Goal: Navigation & Orientation: Understand site structure

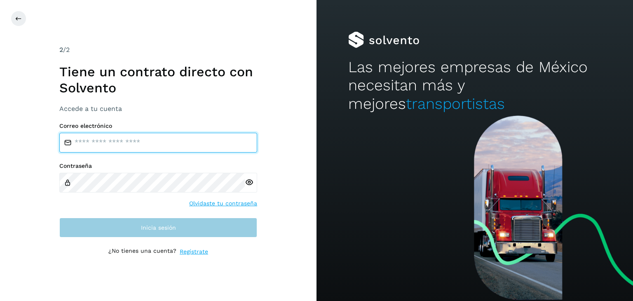
type input "**********"
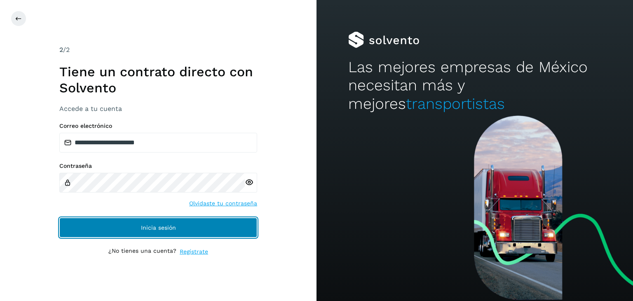
click at [237, 222] on button "Inicia sesión" at bounding box center [158, 228] width 198 height 20
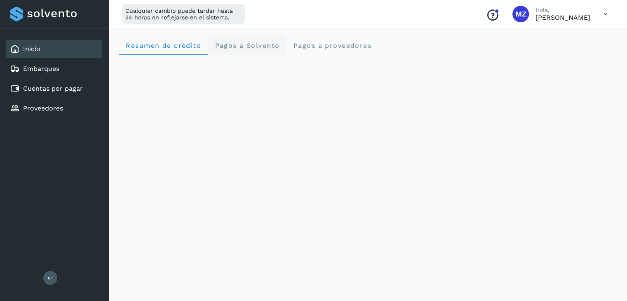
click at [257, 42] on span "Pagos a Solvento" at bounding box center [246, 46] width 65 height 8
click at [61, 56] on div "Inicio" at bounding box center [54, 49] width 96 height 18
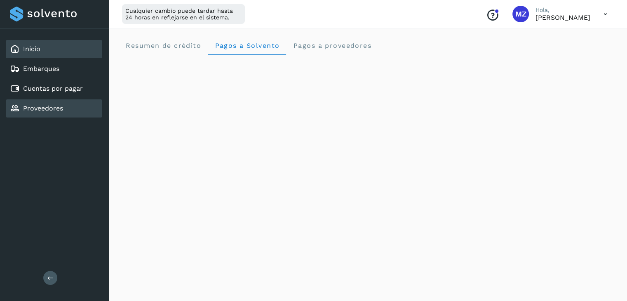
click at [78, 108] on div "Proveedores" at bounding box center [54, 108] width 96 height 18
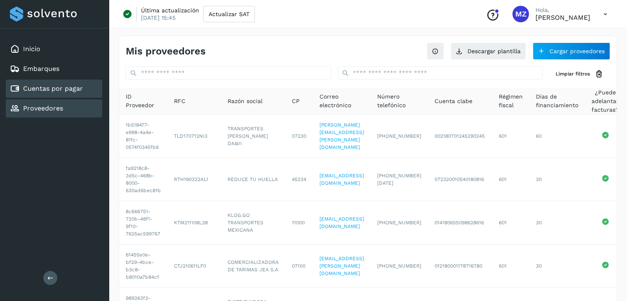
click at [84, 85] on div "Cuentas por pagar" at bounding box center [54, 89] width 96 height 18
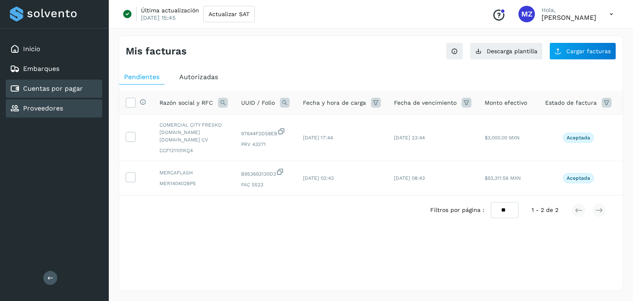
click at [76, 110] on div "Proveedores" at bounding box center [54, 108] width 96 height 18
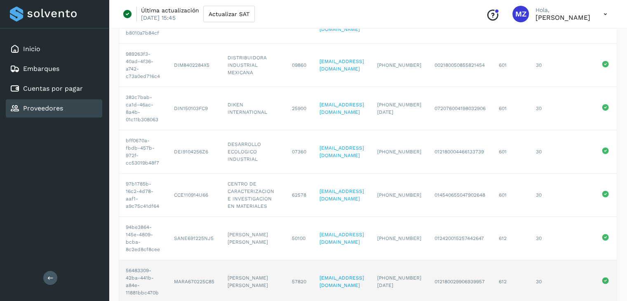
scroll to position [290, 0]
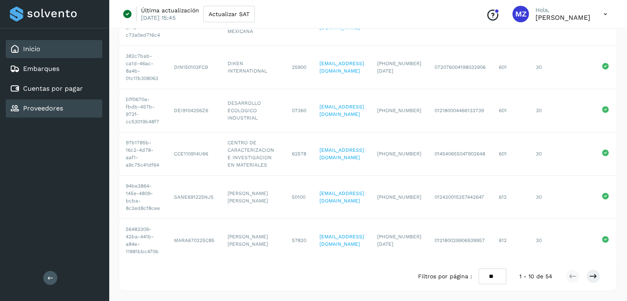
click at [36, 47] on link "Inicio" at bounding box center [31, 49] width 17 height 8
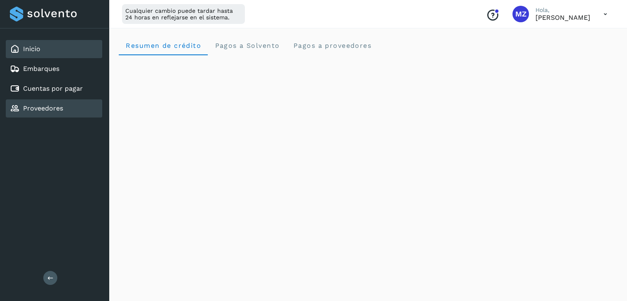
click at [63, 110] on div "Proveedores" at bounding box center [54, 108] width 96 height 18
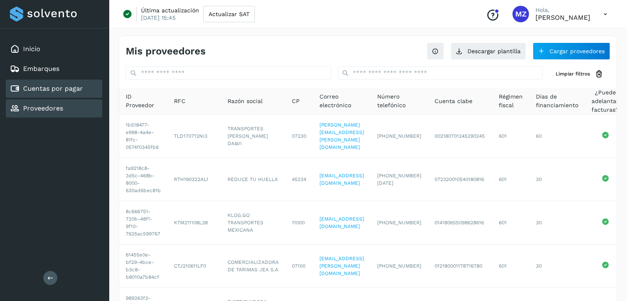
click at [72, 92] on div "Cuentas por pagar" at bounding box center [46, 89] width 73 height 10
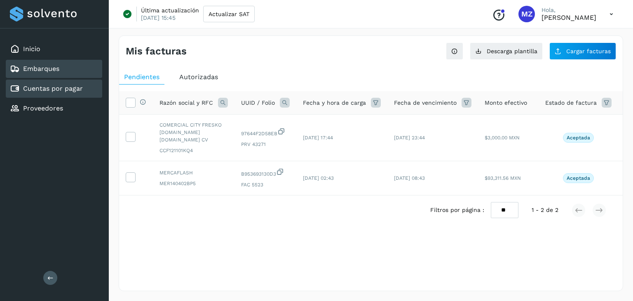
click at [61, 66] on div "Embarques" at bounding box center [54, 69] width 96 height 18
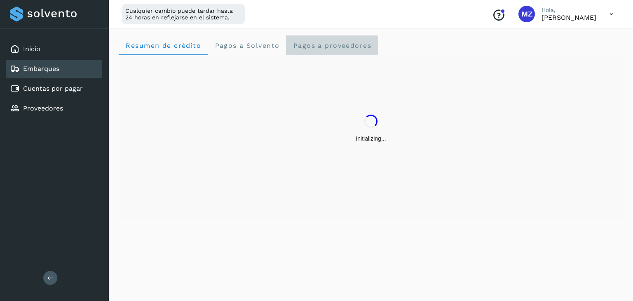
click at [331, 44] on span "Pagos a proveedores" at bounding box center [331, 46] width 79 height 8
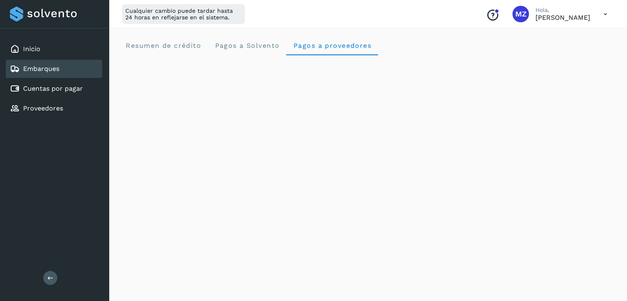
click at [430, 47] on div "Resumen de crédito Pagos a Solvento Pagos a proveedores" at bounding box center [368, 45] width 498 height 20
click at [44, 45] on div "Inicio" at bounding box center [54, 49] width 96 height 18
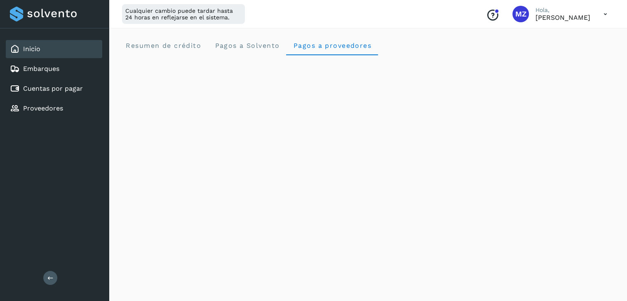
click at [70, 51] on div "Inicio" at bounding box center [54, 49] width 96 height 18
click at [25, 51] on link "Inicio" at bounding box center [31, 49] width 17 height 8
click at [53, 101] on div "Proveedores" at bounding box center [54, 108] width 96 height 18
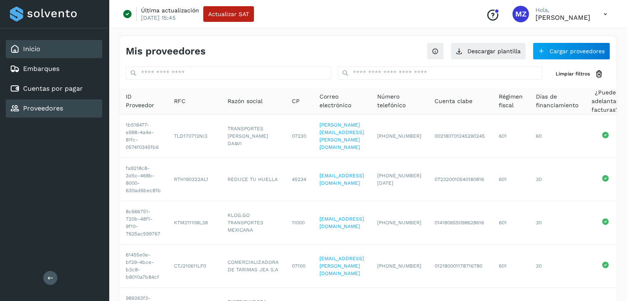
click at [18, 49] on icon at bounding box center [15, 49] width 10 height 10
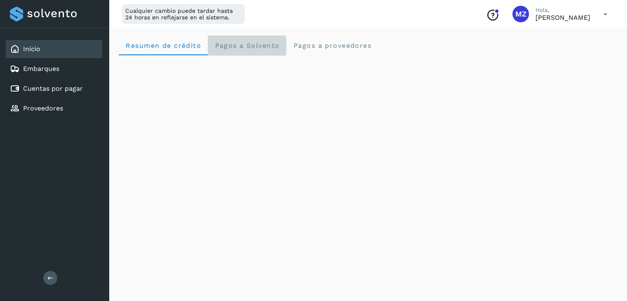
click at [239, 47] on span "Pagos a Solvento" at bounding box center [246, 46] width 65 height 8
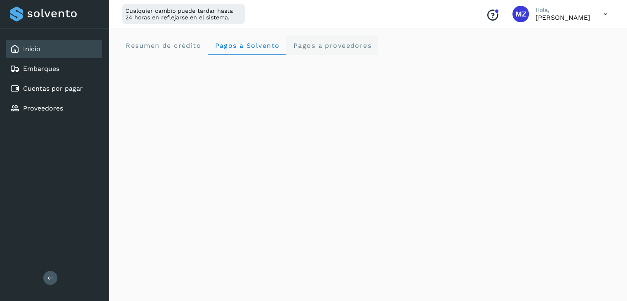
click at [359, 52] on proveedores "Pagos a proveedores" at bounding box center [332, 45] width 92 height 20
click at [35, 50] on link "Inicio" at bounding box center [31, 49] width 17 height 8
click at [30, 52] on link "Inicio" at bounding box center [31, 49] width 17 height 8
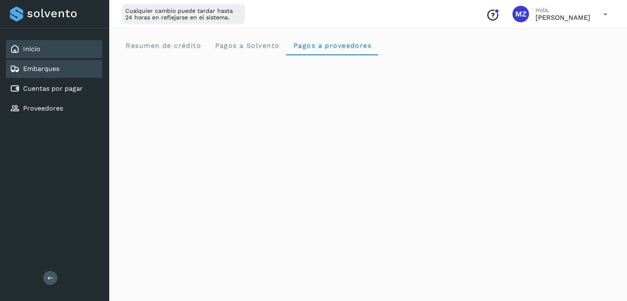
click at [55, 65] on link "Embarques" at bounding box center [41, 69] width 36 height 8
click at [46, 73] on div "Embarques" at bounding box center [34, 69] width 49 height 10
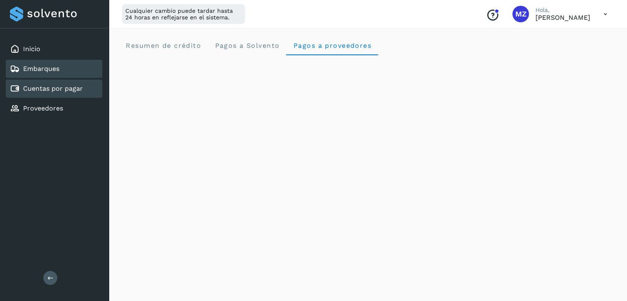
click at [50, 85] on link "Cuentas por pagar" at bounding box center [53, 88] width 60 height 8
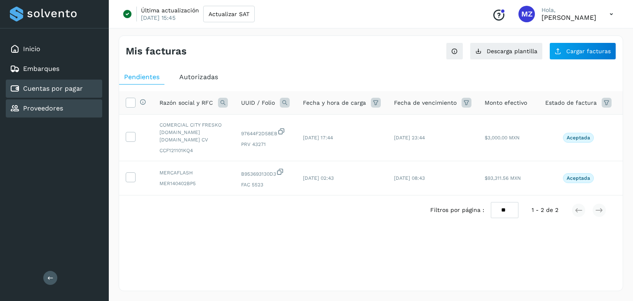
click at [51, 108] on link "Proveedores" at bounding box center [43, 108] width 40 height 8
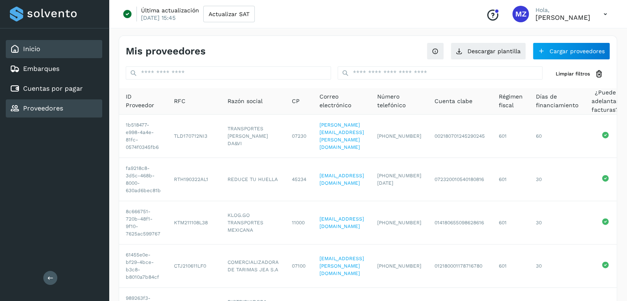
click at [63, 57] on div "Inicio" at bounding box center [54, 49] width 96 height 18
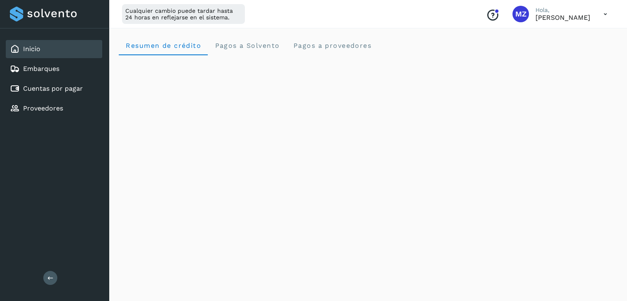
click at [595, 17] on div "Conoce nuestros beneficios MZ Hola, [PERSON_NAME]" at bounding box center [546, 14] width 134 height 19
click at [602, 14] on icon at bounding box center [605, 14] width 17 height 17
click at [580, 53] on div "Cerrar sesión" at bounding box center [564, 53] width 98 height 16
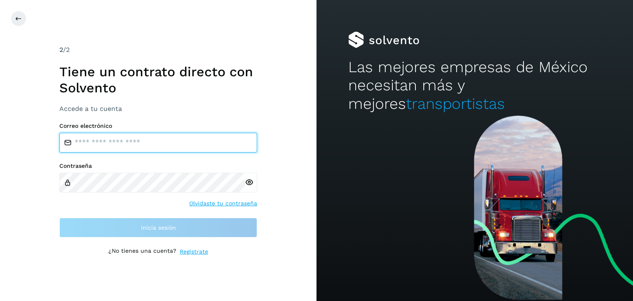
type input "**********"
